Goal: Information Seeking & Learning: Learn about a topic

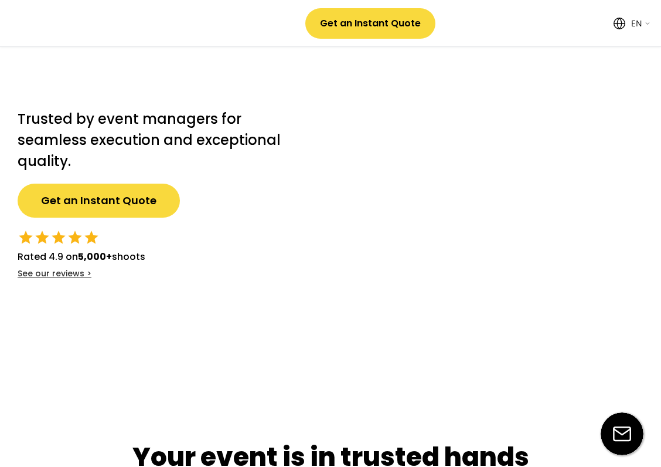
select select ""en""
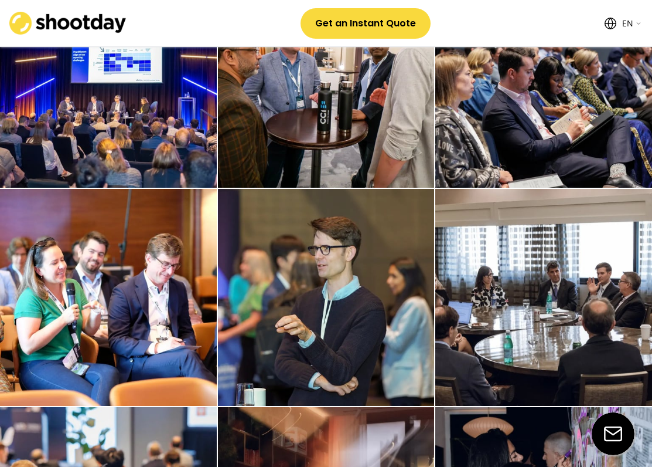
scroll to position [1837, 0]
